Goal: Task Accomplishment & Management: Manage account settings

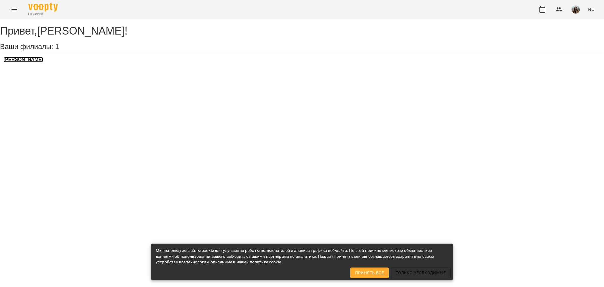
click at [29, 62] on h3 "[PERSON_NAME]" at bounding box center [24, 59] width 40 height 5
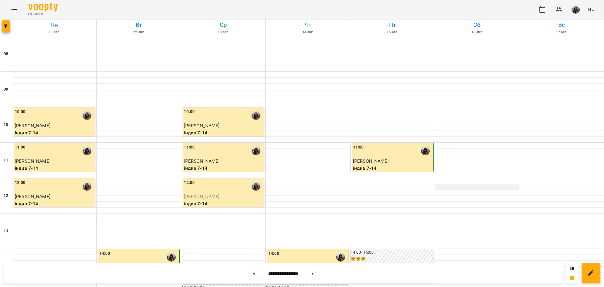
scroll to position [75, 0]
click at [519, 178] on div at bounding box center [561, 181] width 84 height 6
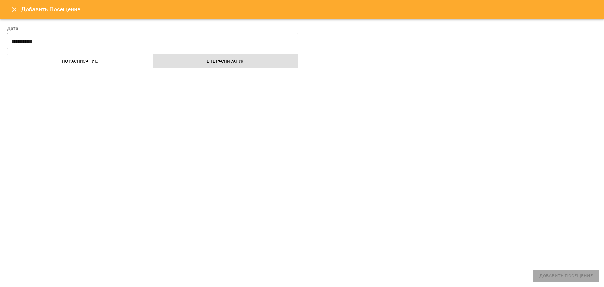
select select "**********"
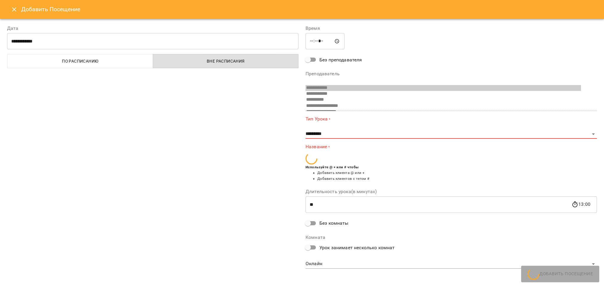
scroll to position [51, 0]
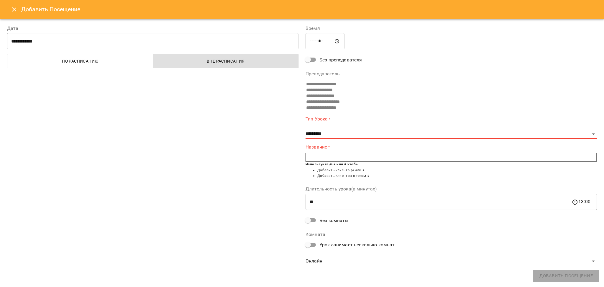
click at [13, 8] on icon "Close" at bounding box center [14, 9] width 4 height 4
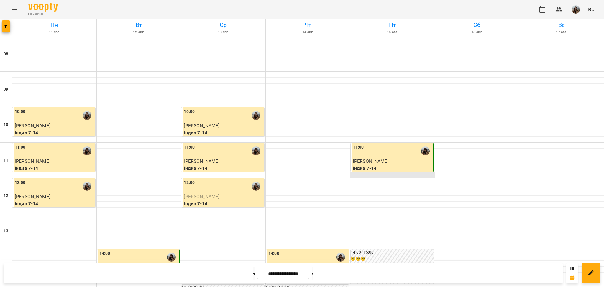
scroll to position [75, 0]
click at [253, 272] on button at bounding box center [253, 273] width 1 height 13
click at [313, 274] on button at bounding box center [312, 273] width 1 height 13
type input "**********"
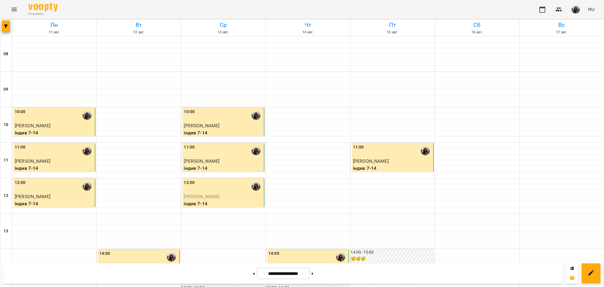
scroll to position [193, 0]
